Goal: Task Accomplishment & Management: Use online tool/utility

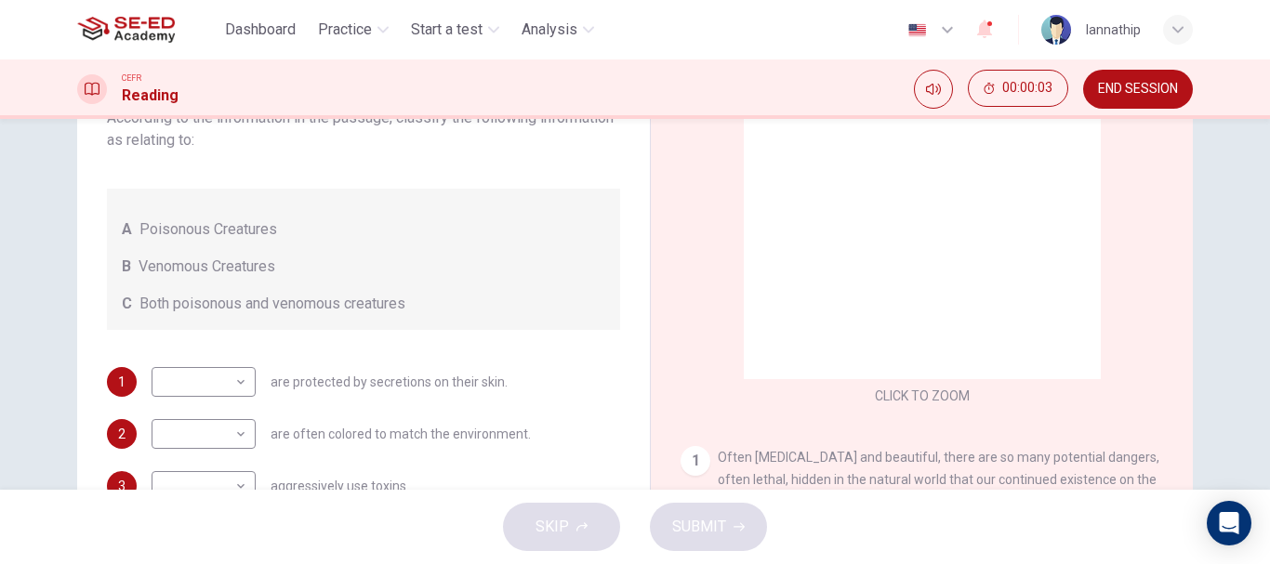
scroll to position [279, 0]
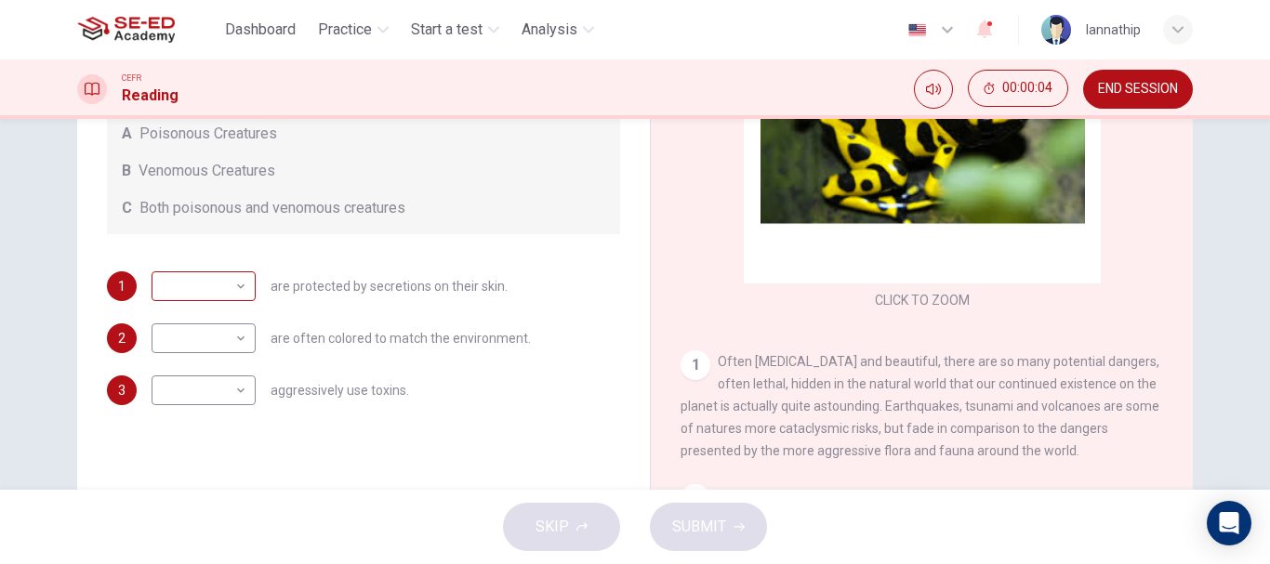
click at [222, 293] on body "This site uses cookies, as explained in our Privacy Policy . If you agree to th…" at bounding box center [635, 282] width 1270 height 564
click at [202, 334] on li "B" at bounding box center [199, 346] width 104 height 30
type input "B"
click at [198, 347] on body "This site uses cookies, as explained in our Privacy Policy . If you agree to th…" at bounding box center [635, 282] width 1270 height 564
click at [184, 383] on ul "A B C" at bounding box center [199, 397] width 104 height 89
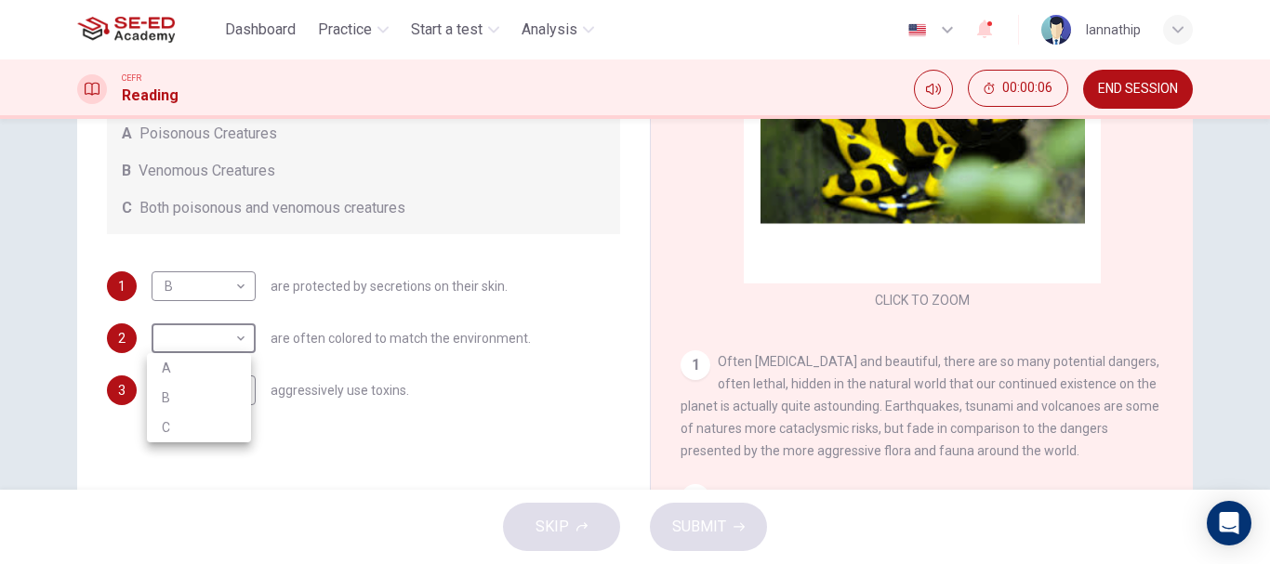
click at [210, 364] on li "A" at bounding box center [199, 368] width 104 height 30
type input "A"
click at [202, 375] on body "This site uses cookies, as explained in our Privacy Policy . If you agree to th…" at bounding box center [635, 282] width 1270 height 564
click at [188, 476] on li "C" at bounding box center [199, 480] width 104 height 30
type input "C"
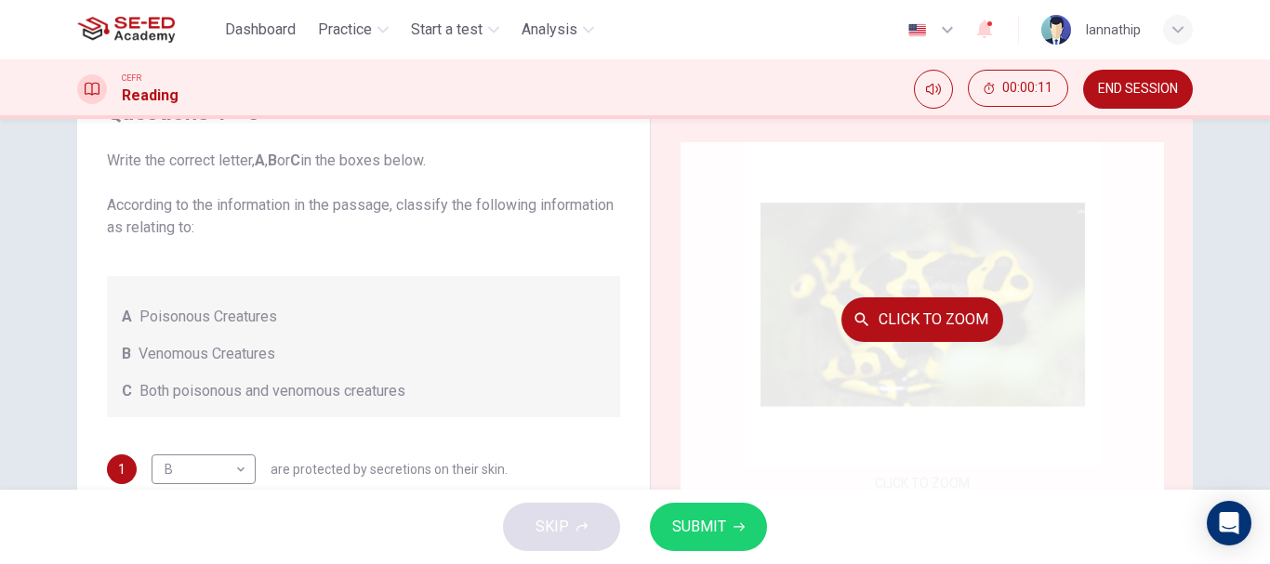
scroll to position [186, 0]
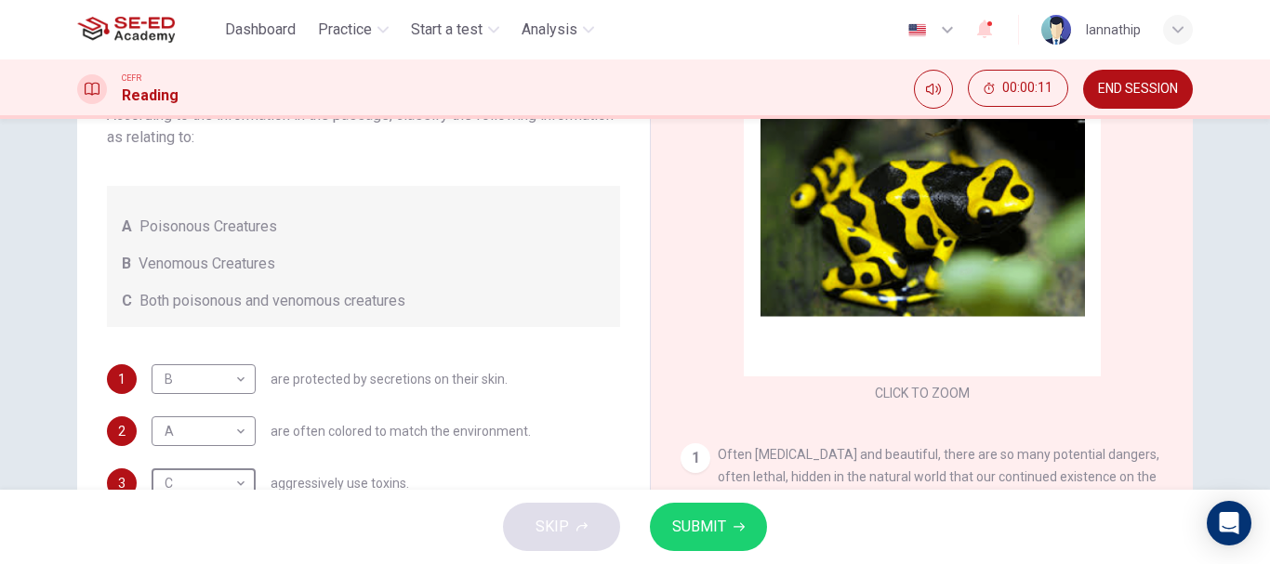
click at [699, 525] on span "SUBMIT" at bounding box center [699, 527] width 54 height 26
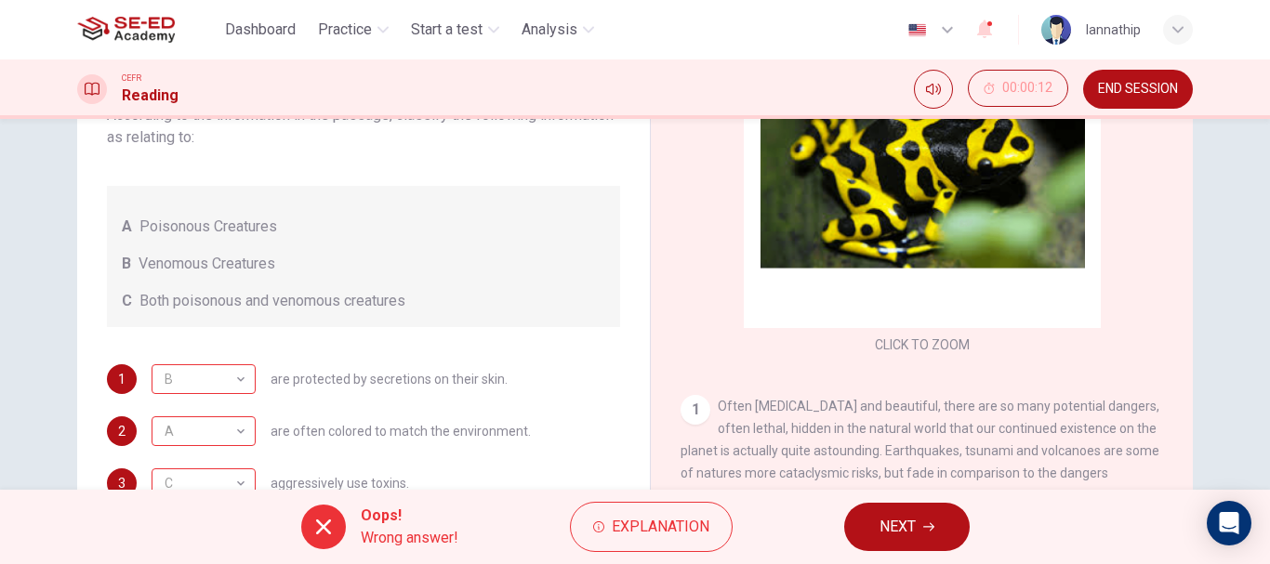
scroll to position [93, 0]
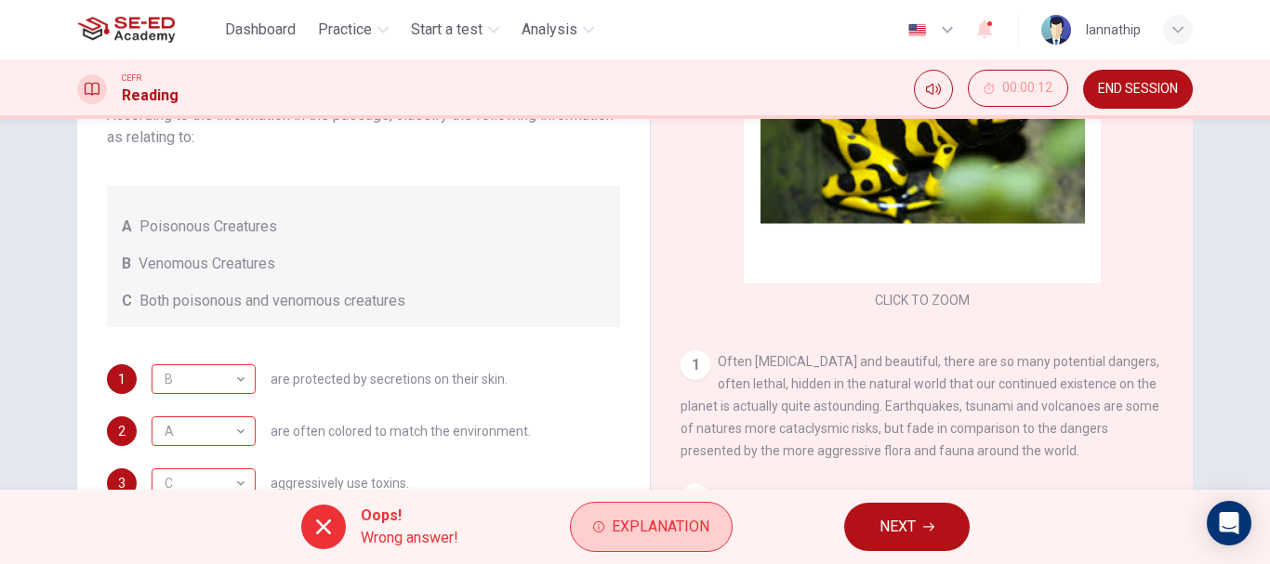
click at [633, 529] on span "Explanation" at bounding box center [661, 527] width 98 height 26
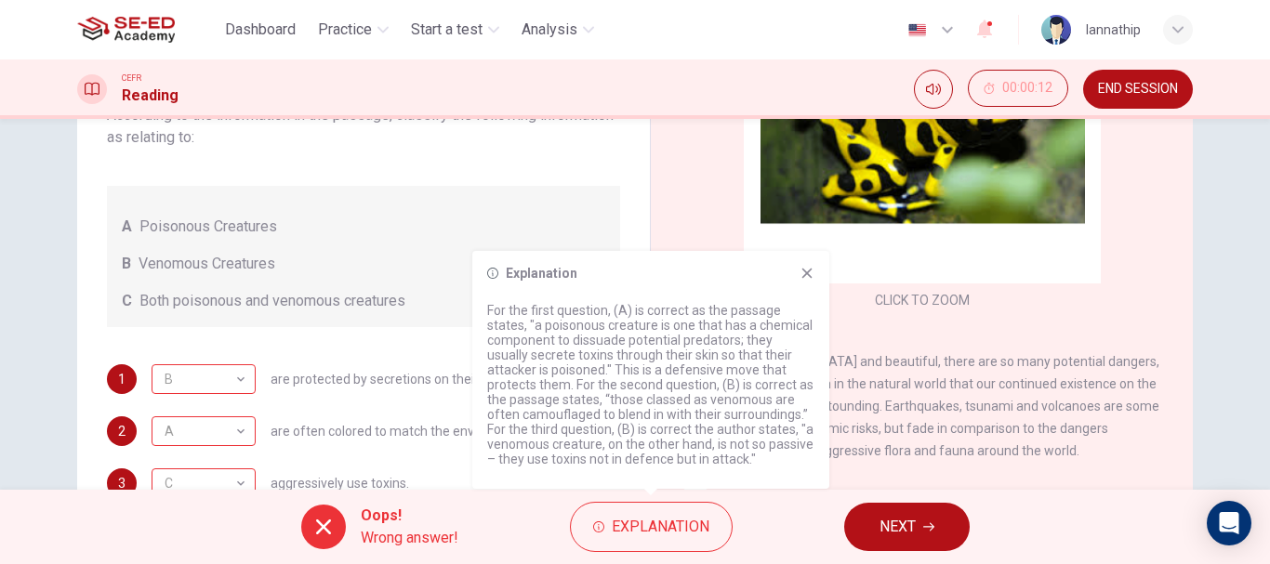
drag, startPoint x: 612, startPoint y: 309, endPoint x: 699, endPoint y: 324, distance: 88.6
click at [699, 324] on p "For the first question, (A) is correct as the passage states, "a poisonous crea…" at bounding box center [650, 385] width 327 height 164
drag, startPoint x: 923, startPoint y: 516, endPoint x: 915, endPoint y: 502, distance: 15.8
click at [921, 516] on button "NEXT" at bounding box center [906, 527] width 125 height 48
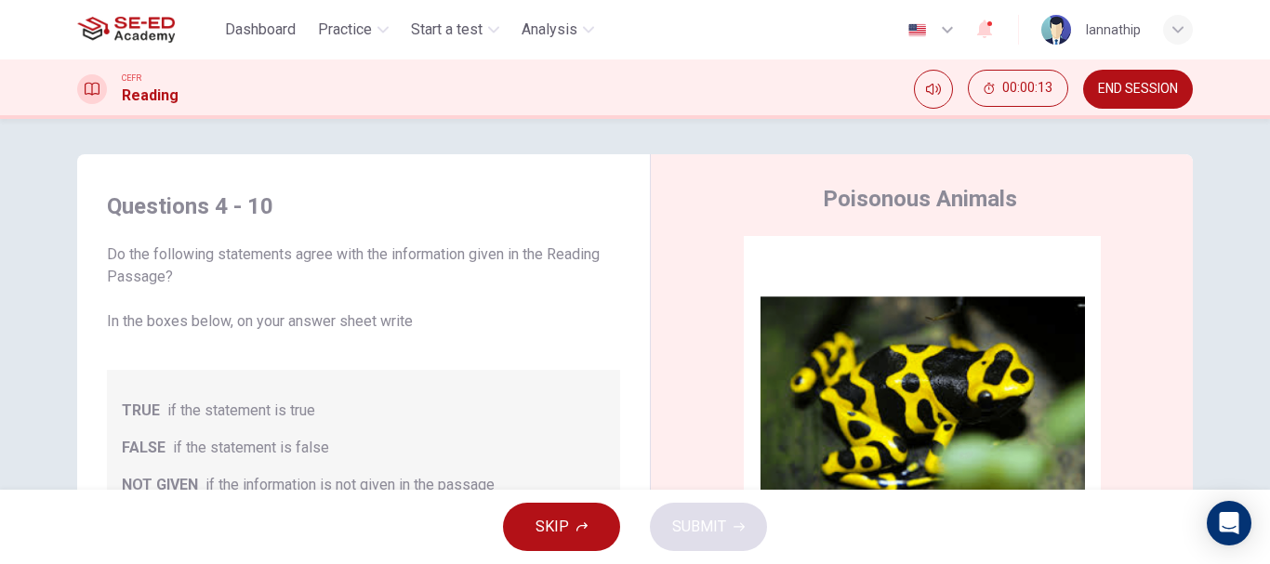
scroll to position [0, 0]
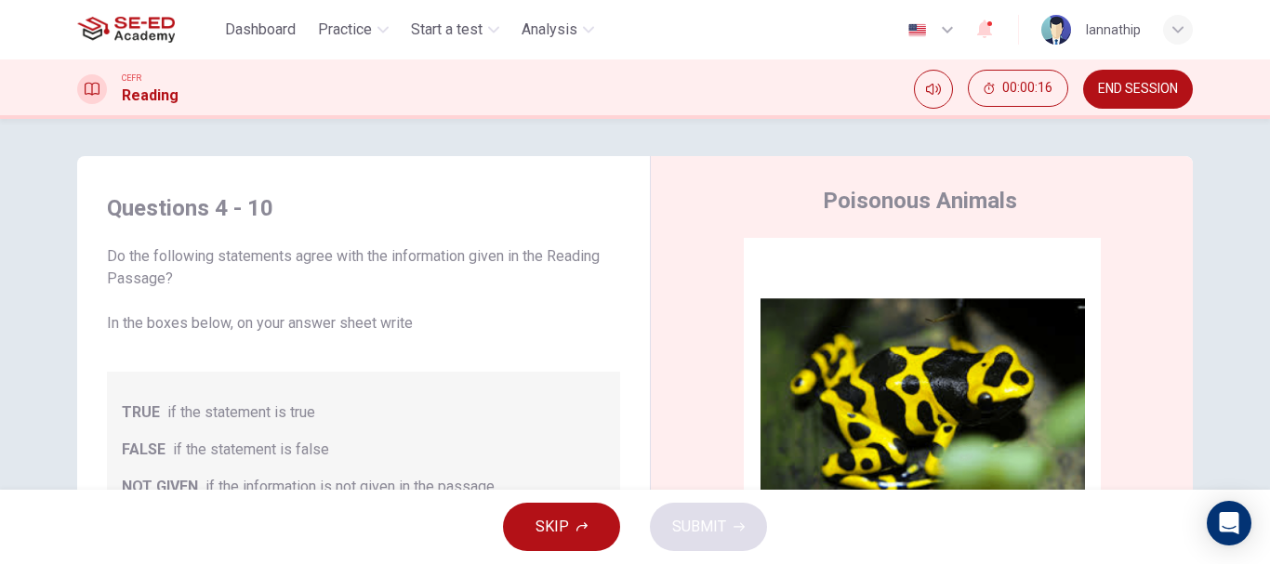
click at [115, 30] on img at bounding box center [126, 29] width 98 height 37
